Goal: Task Accomplishment & Management: Manage account settings

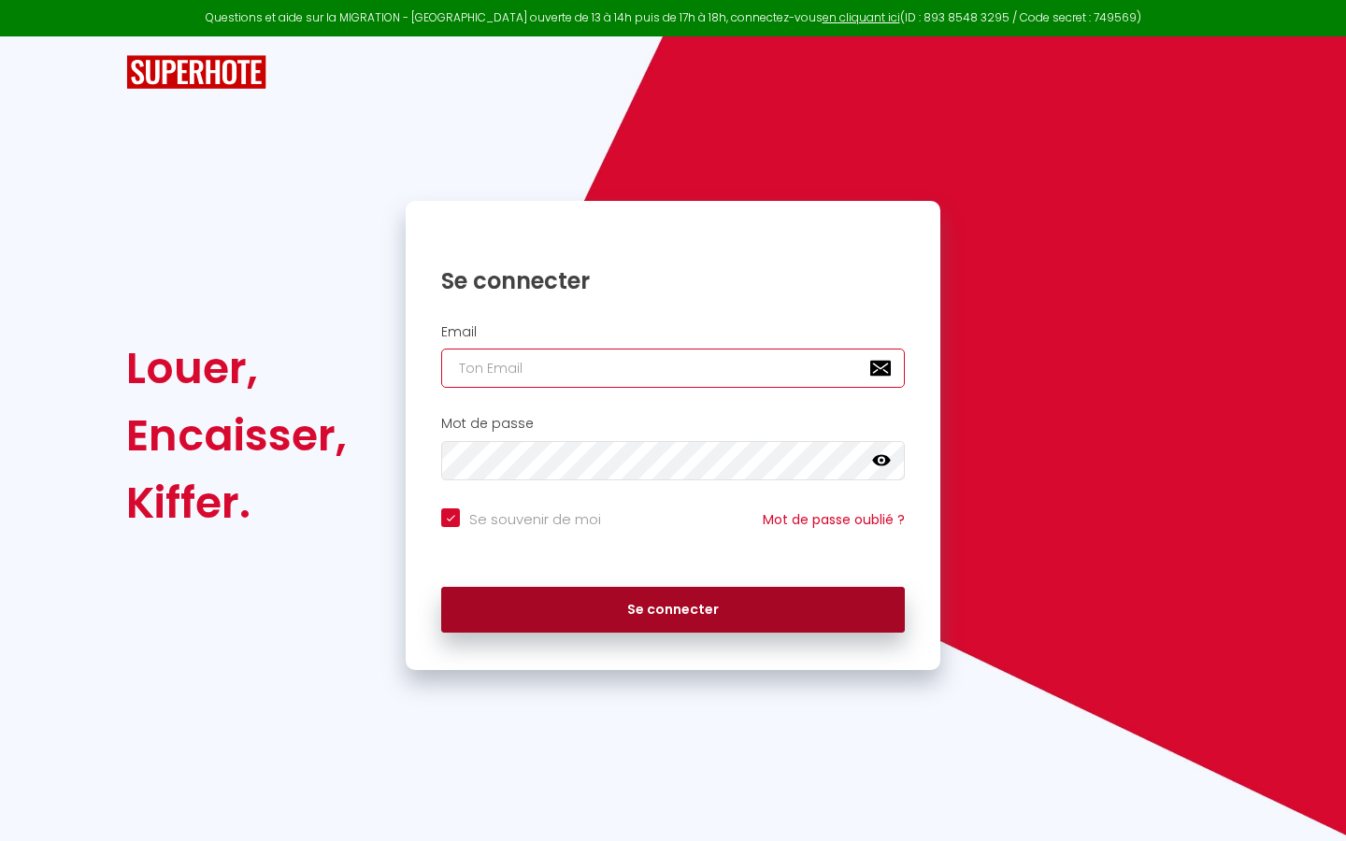
type input "[PERSON_NAME][EMAIL_ADDRESS][DOMAIN_NAME]"
click at [680, 603] on button "Se connecter" at bounding box center [673, 610] width 464 height 47
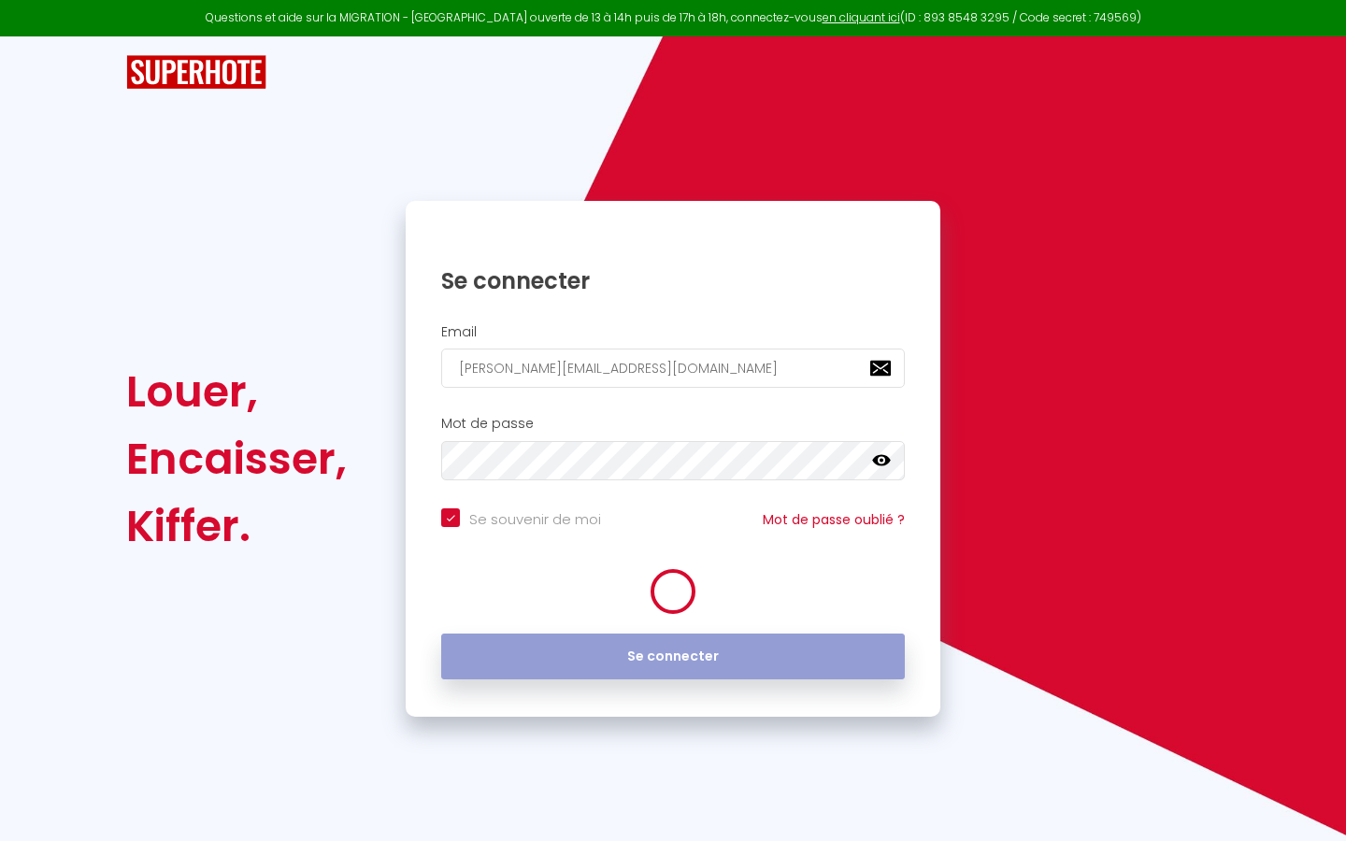
checkbox input "true"
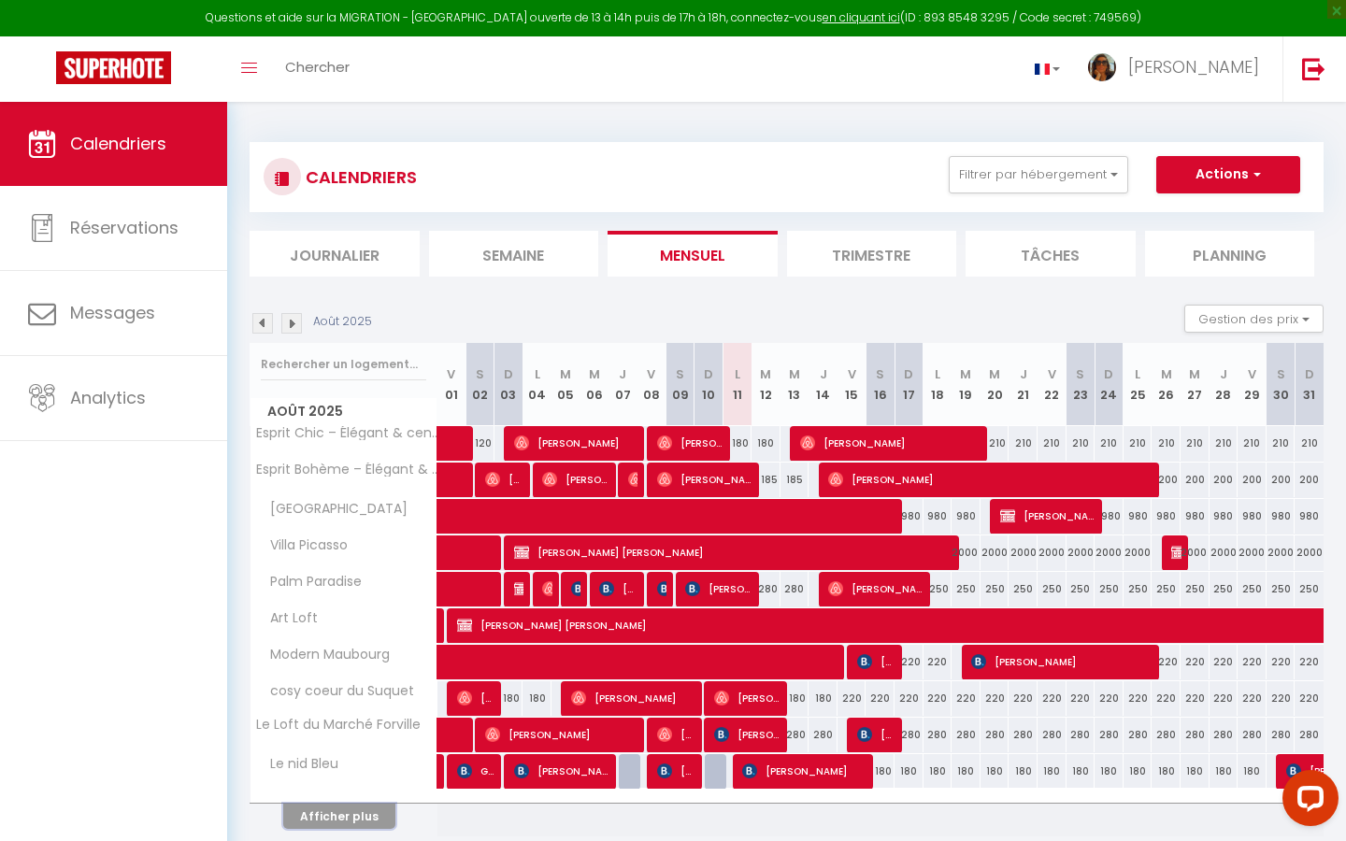
click at [356, 823] on button "Afficher plus" at bounding box center [339, 816] width 112 height 25
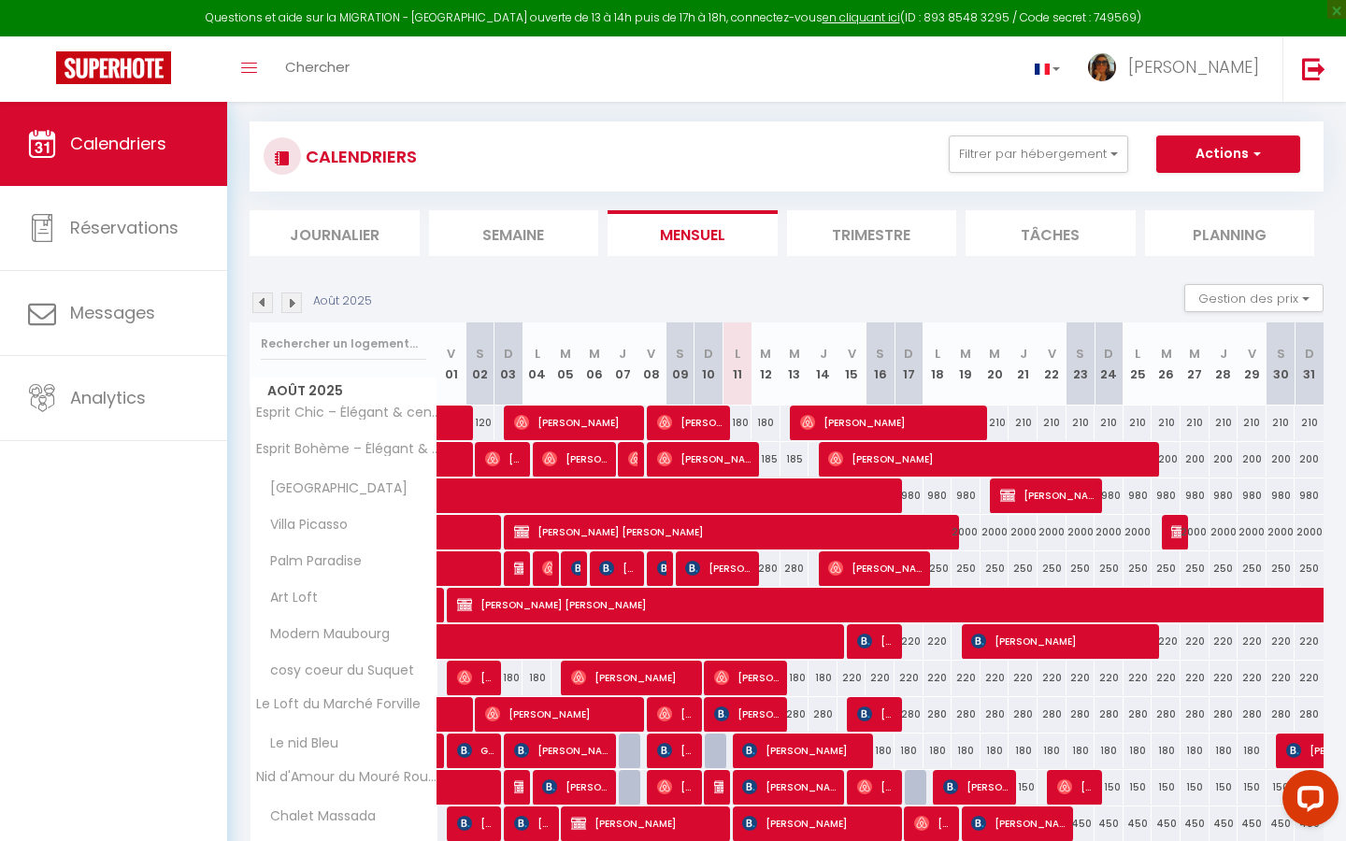
scroll to position [23, 0]
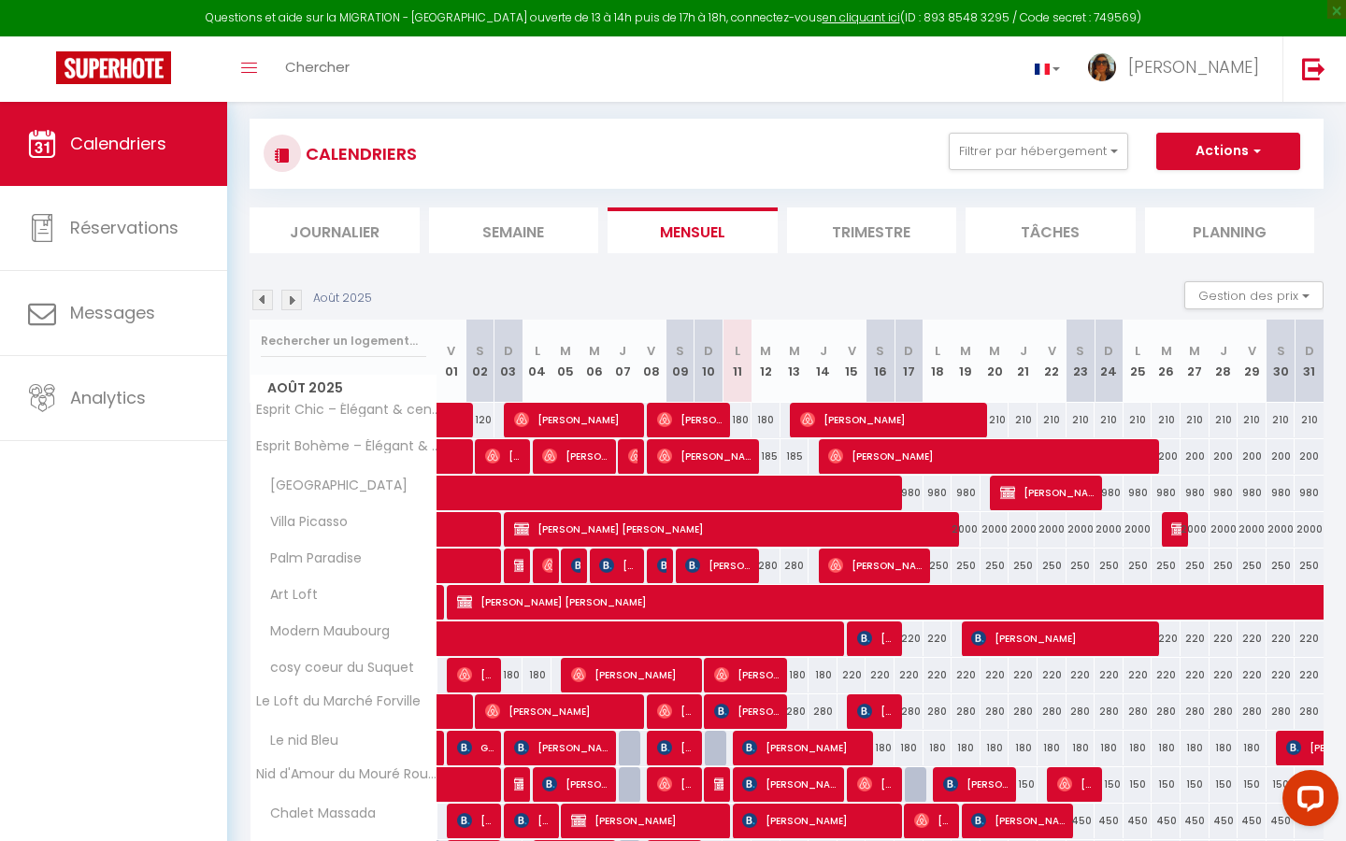
click at [262, 300] on img at bounding box center [262, 300] width 21 height 21
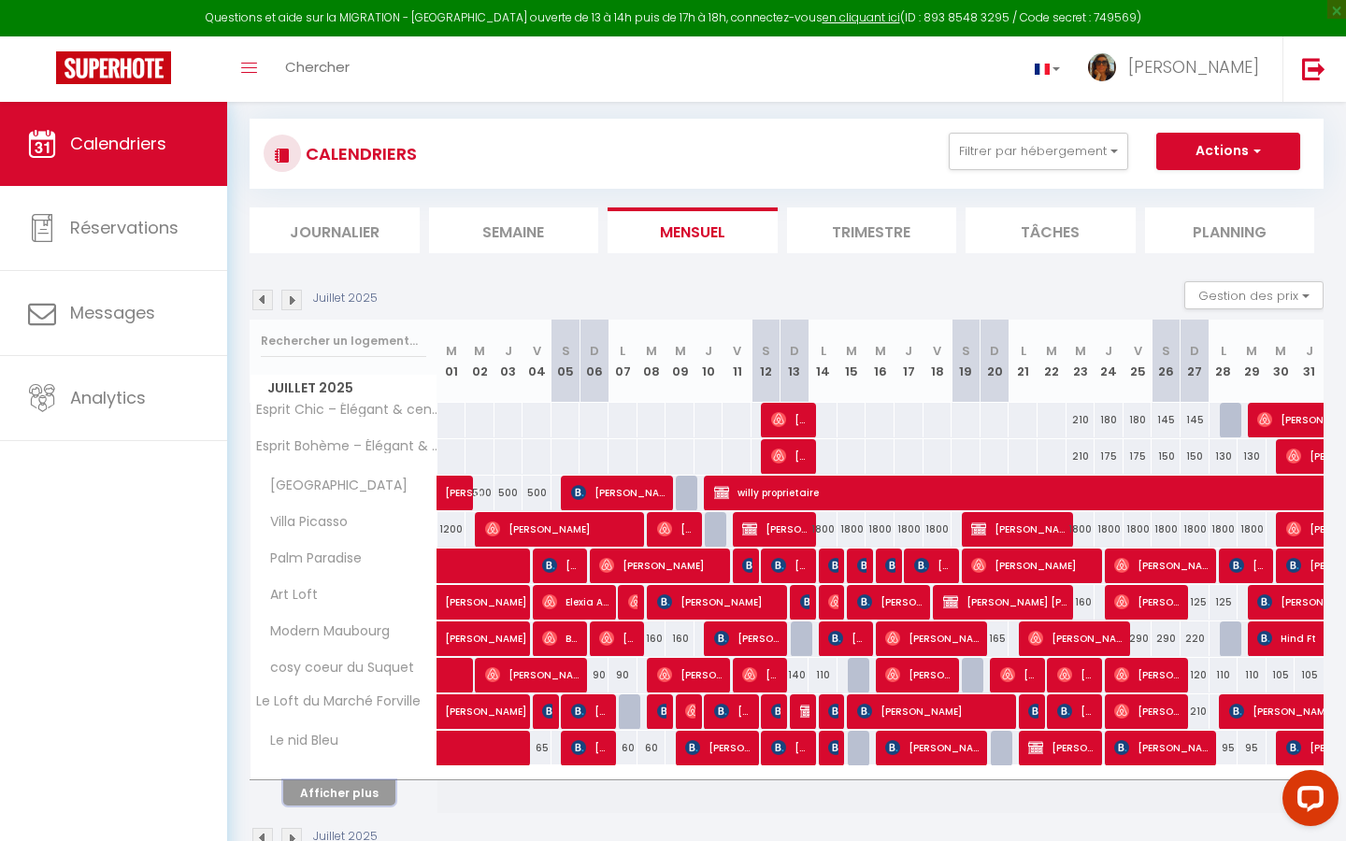
click at [354, 788] on button "Afficher plus" at bounding box center [339, 793] width 112 height 25
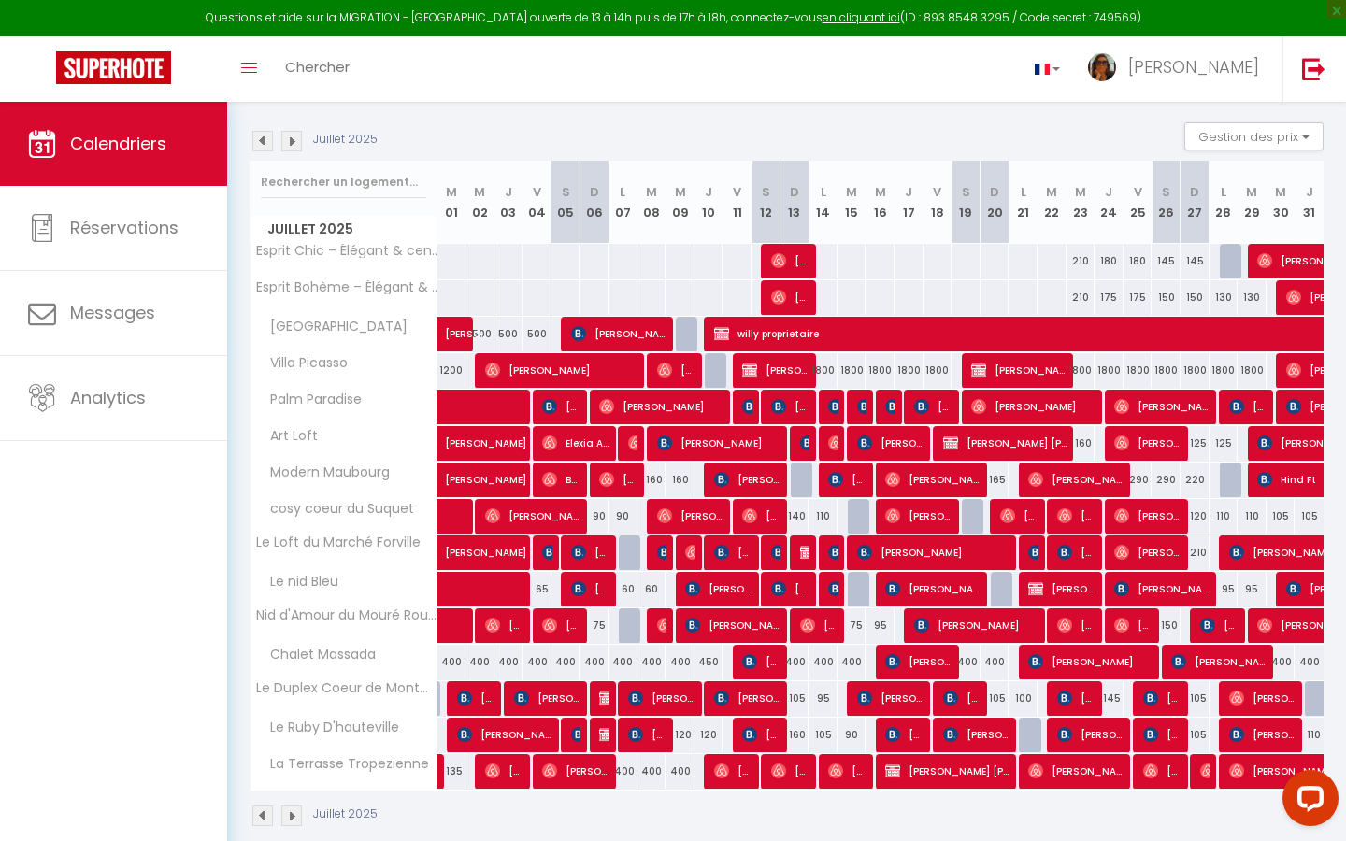
scroll to position [208, 0]
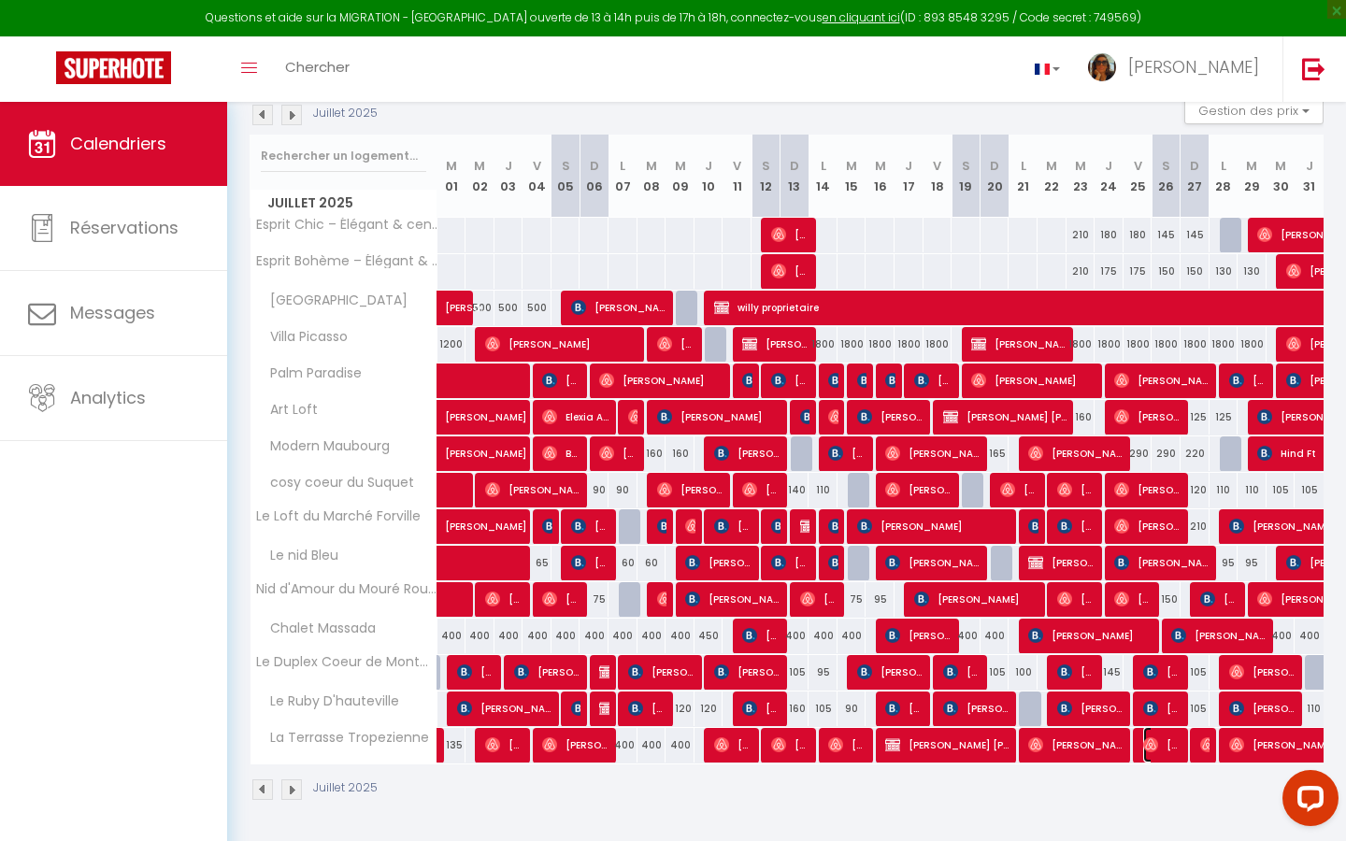
click at [1171, 755] on span "[PERSON_NAME]" at bounding box center [1162, 745] width 38 height 36
select select "OK"
select select "0"
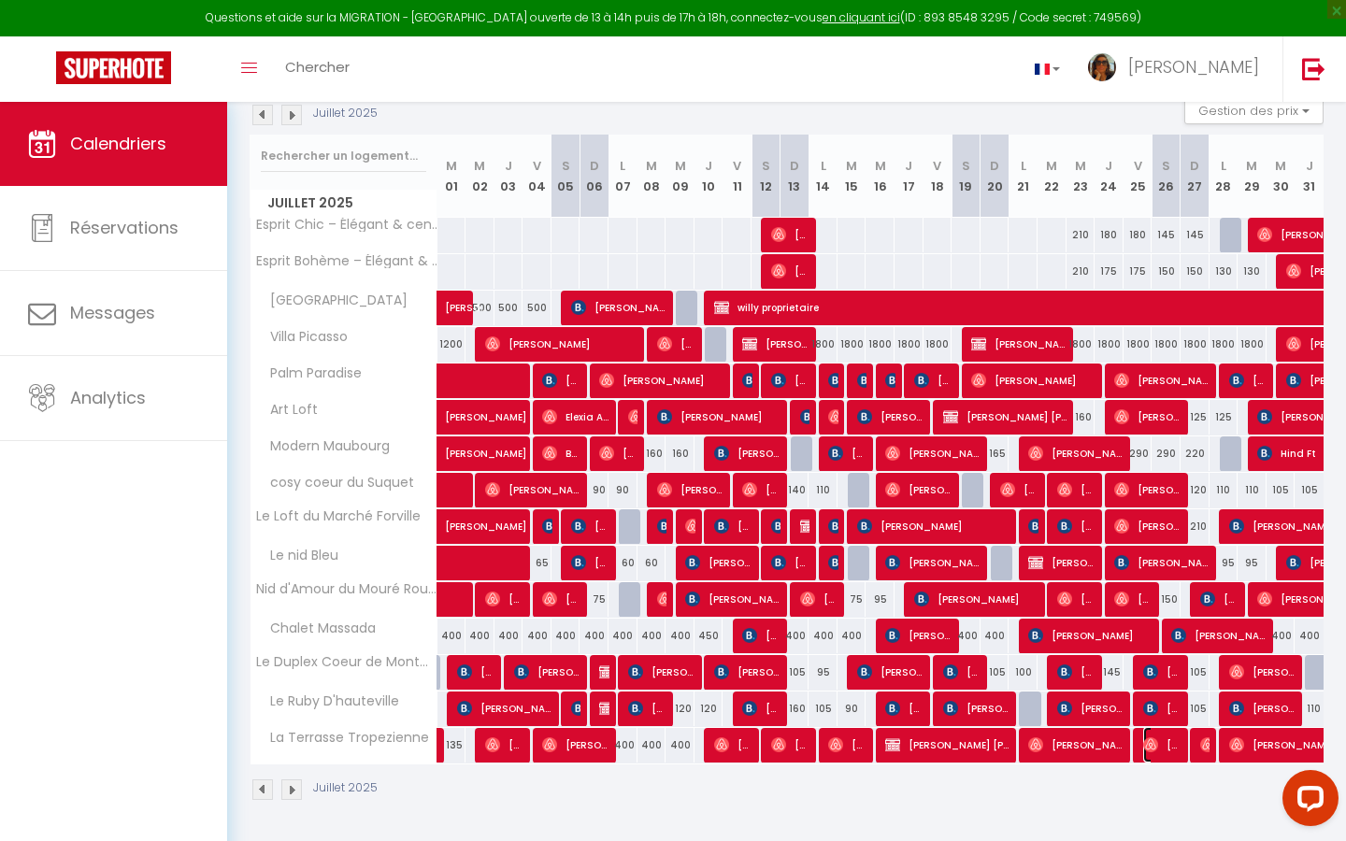
select select "1"
select select
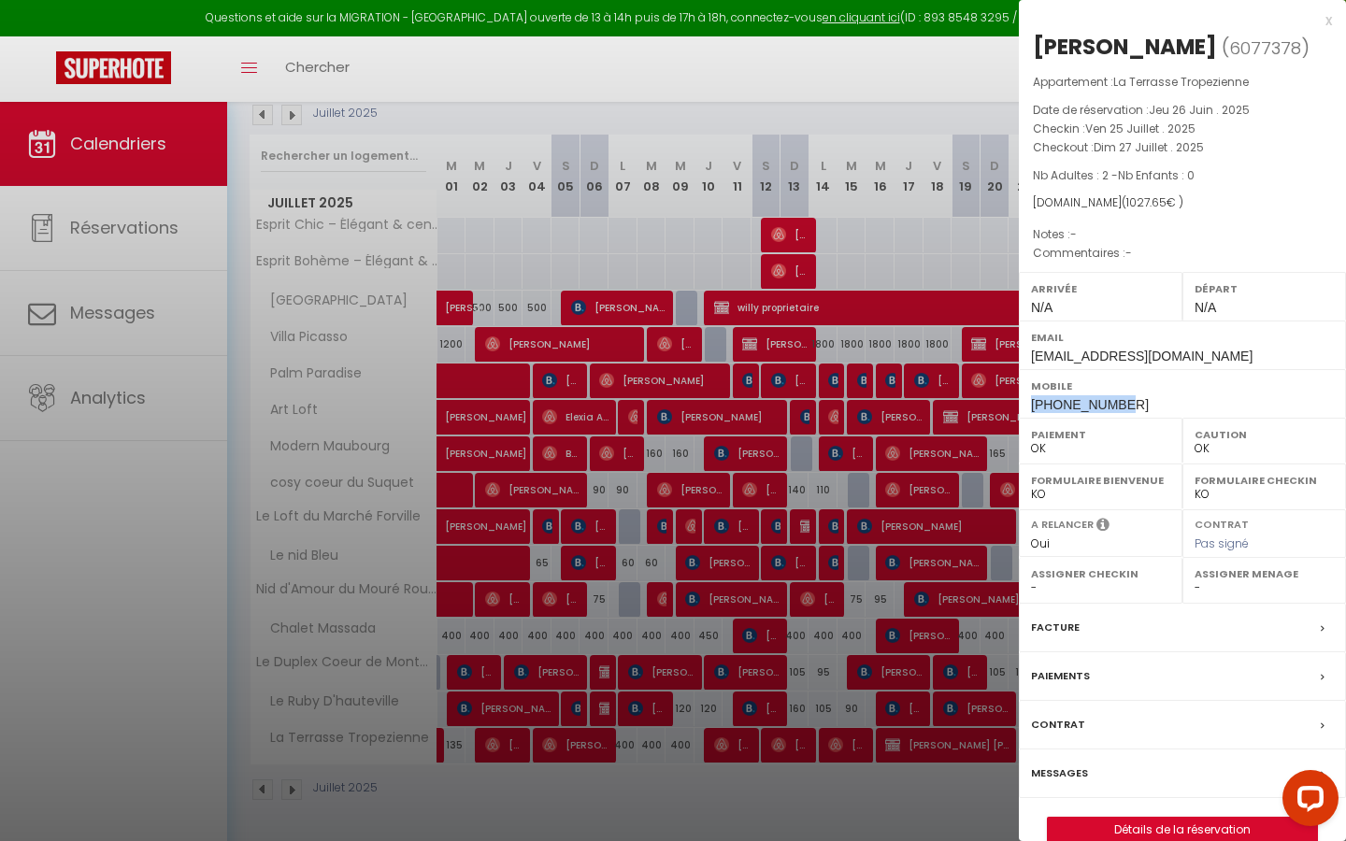
drag, startPoint x: 1031, startPoint y: 409, endPoint x: 1118, endPoint y: 398, distance: 87.6
click at [1118, 398] on div "Mobile [PHONE_NUMBER]" at bounding box center [1182, 393] width 327 height 49
copy span "[PHONE_NUMBER]"
click at [1146, 569] on label "Assigner Checkin" at bounding box center [1100, 574] width 139 height 19
